Goal: Task Accomplishment & Management: Manage account settings

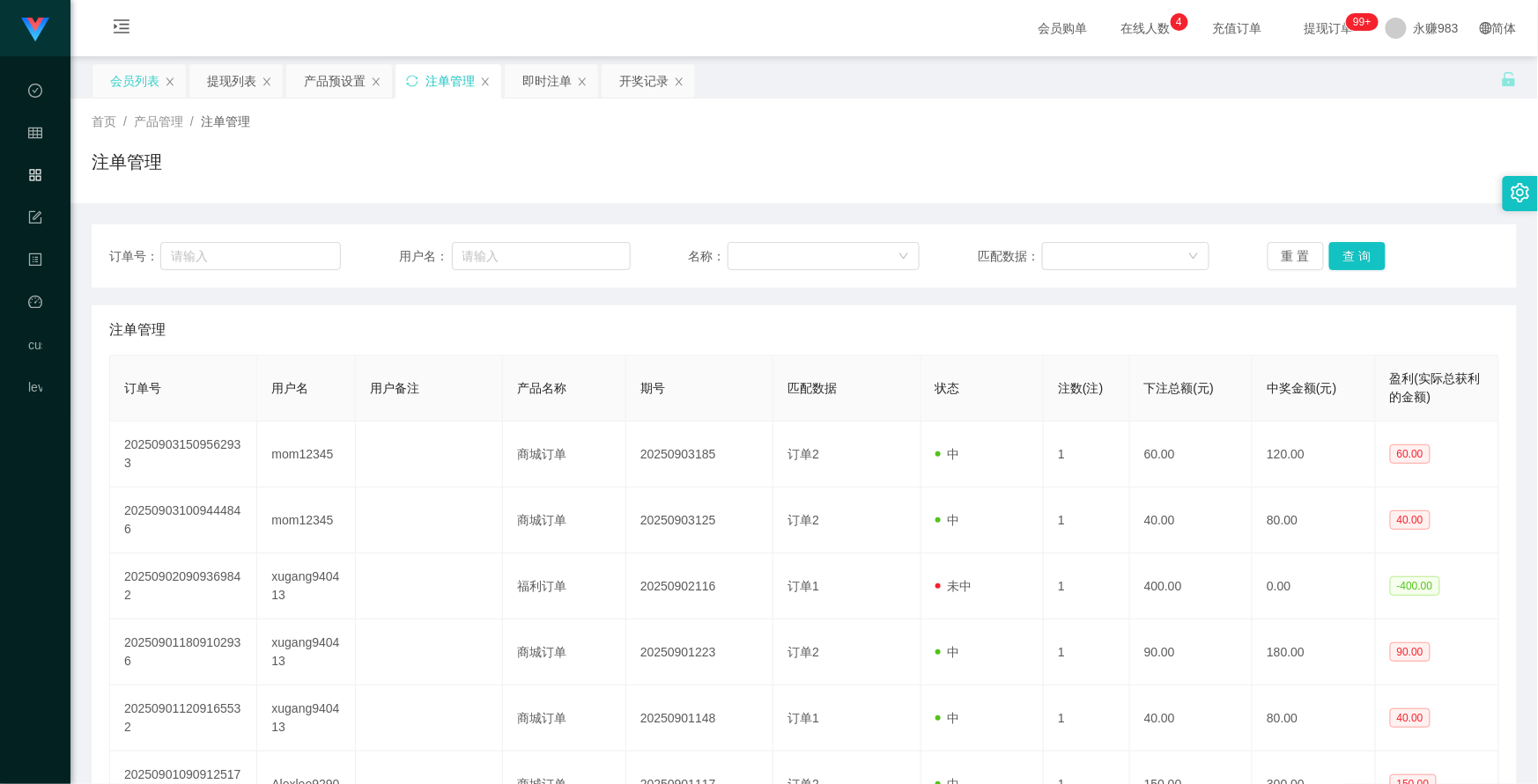
click at [138, 79] on div "会员列表" at bounding box center [135, 81] width 50 height 33
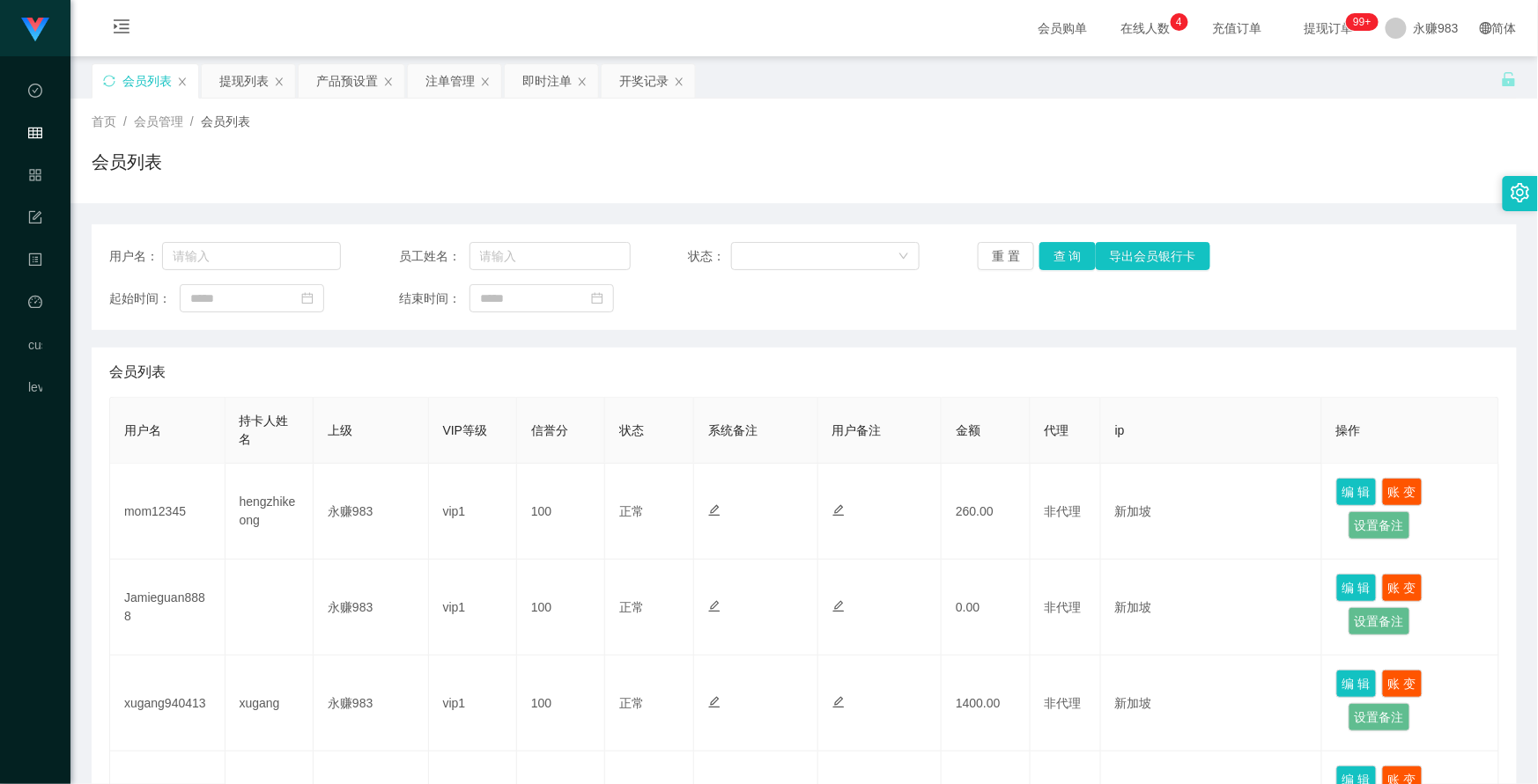
drag, startPoint x: 242, startPoint y: 76, endPoint x: 296, endPoint y: 114, distance: 66.0
click at [243, 76] on div "提现列表" at bounding box center [244, 81] width 50 height 33
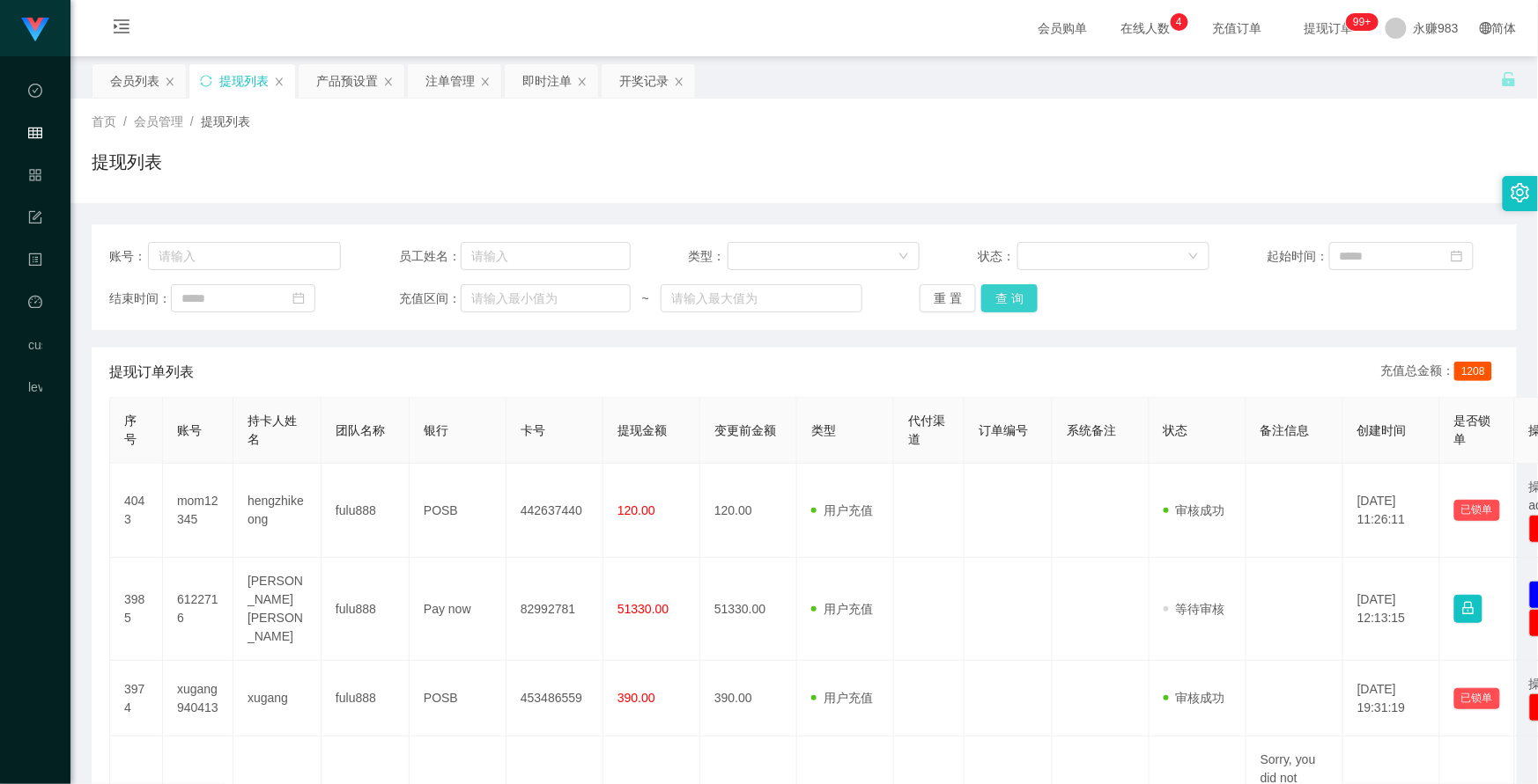
click at [1010, 294] on button "查 询" at bounding box center [1009, 298] width 56 height 29
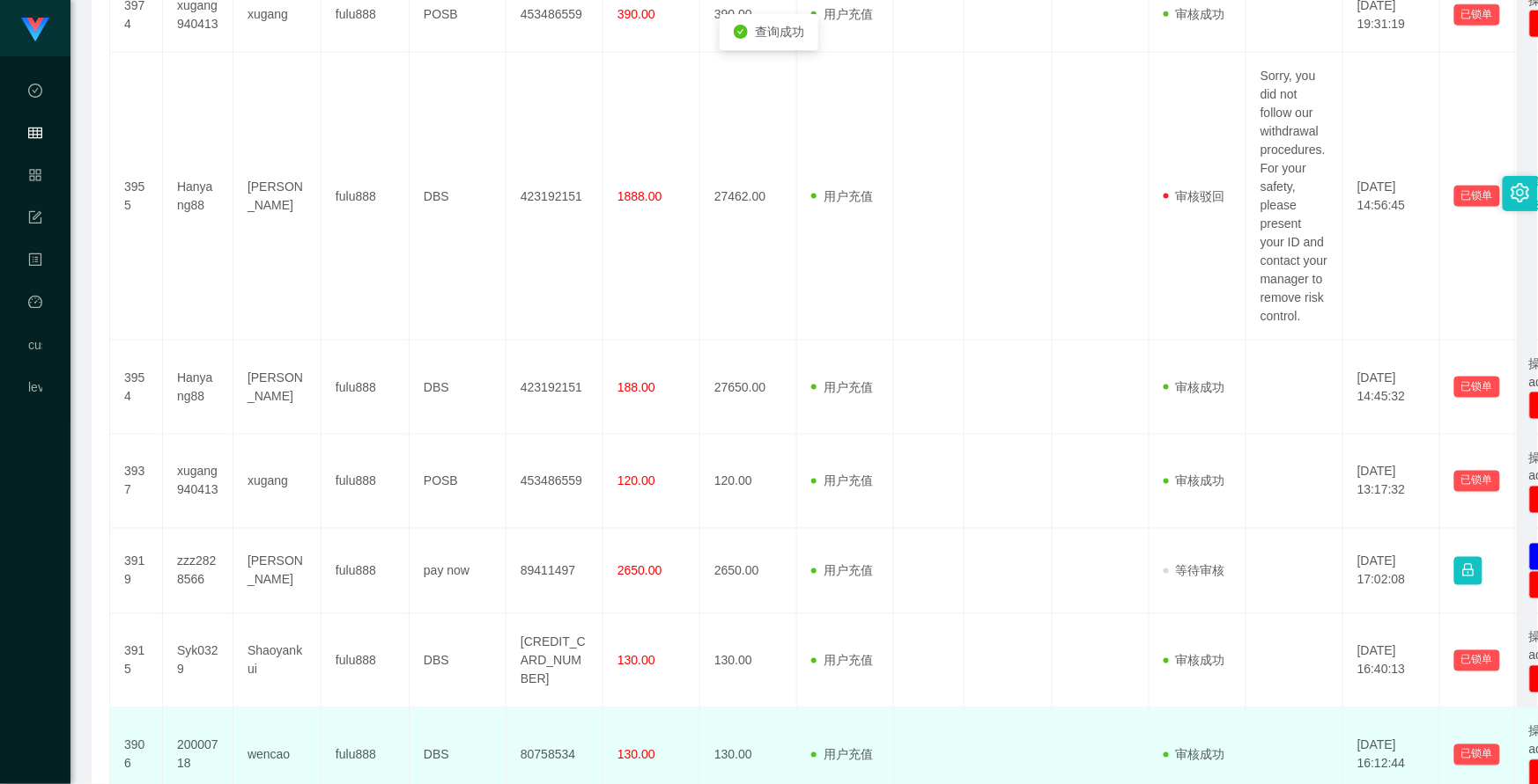
scroll to position [936, 0]
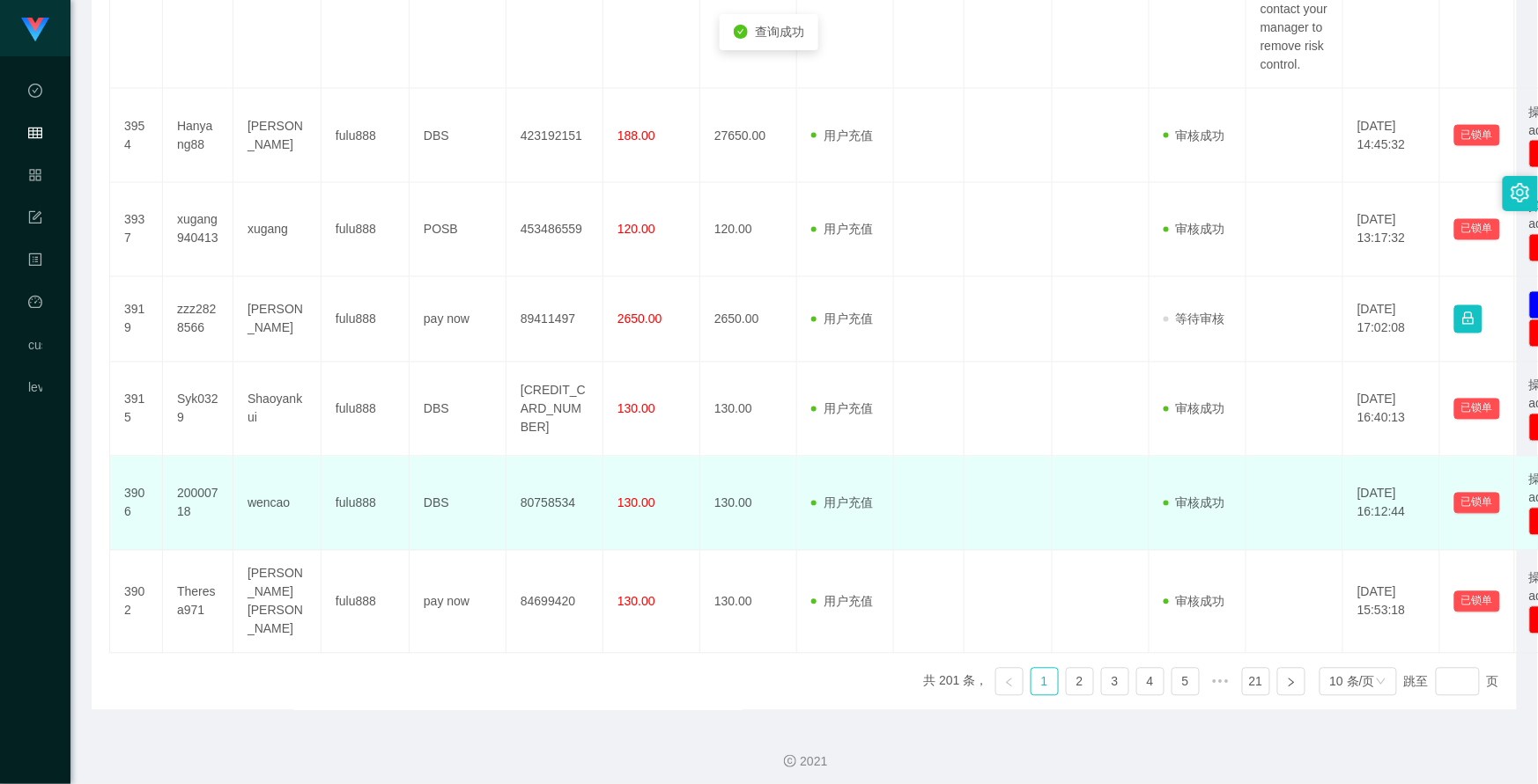
click at [276, 508] on td "wencao" at bounding box center [277, 504] width 88 height 94
click at [259, 542] on td "wencao" at bounding box center [277, 504] width 88 height 94
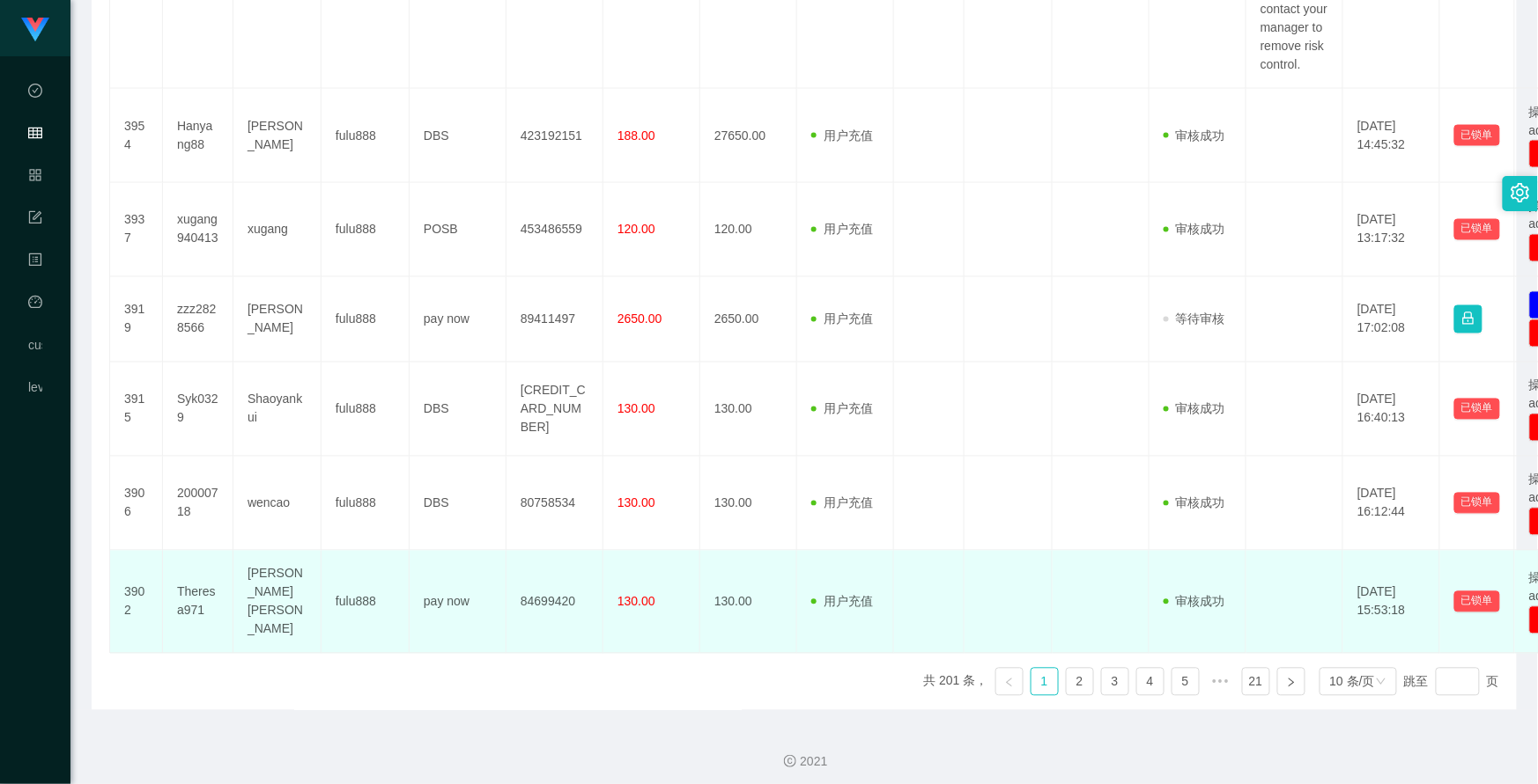
click at [275, 587] on td "[PERSON_NAME] [PERSON_NAME]" at bounding box center [277, 603] width 88 height 103
click at [248, 596] on td "[PERSON_NAME] [PERSON_NAME]" at bounding box center [277, 603] width 88 height 103
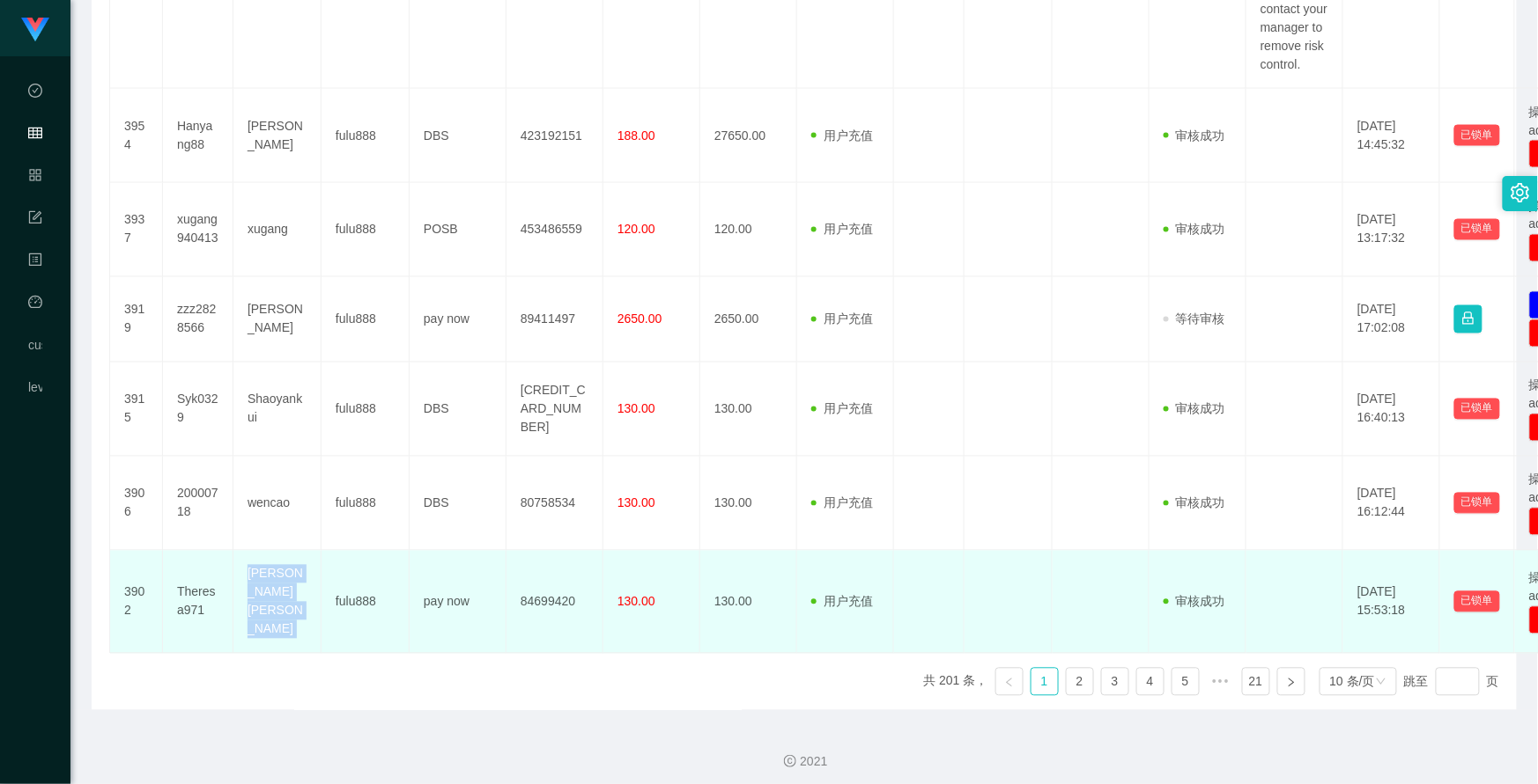
copy td "[PERSON_NAME] [PERSON_NAME]"
